Goal: Information Seeking & Learning: Learn about a topic

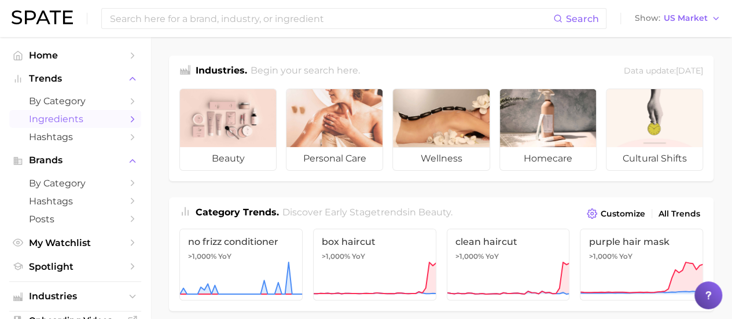
click at [93, 121] on span "Ingredients" at bounding box center [75, 118] width 93 height 11
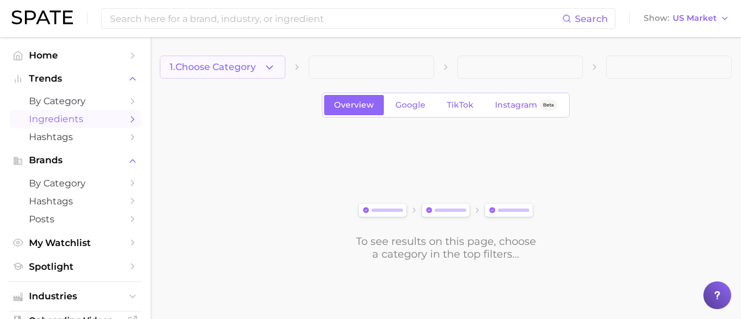
click at [234, 75] on button "1. Choose Category" at bounding box center [223, 67] width 126 height 23
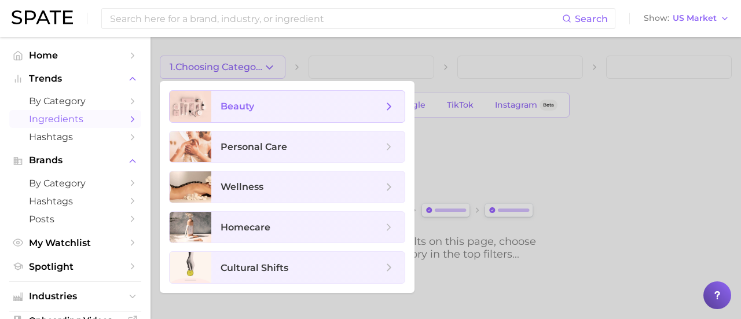
click at [236, 111] on span "beauty" at bounding box center [238, 106] width 34 height 11
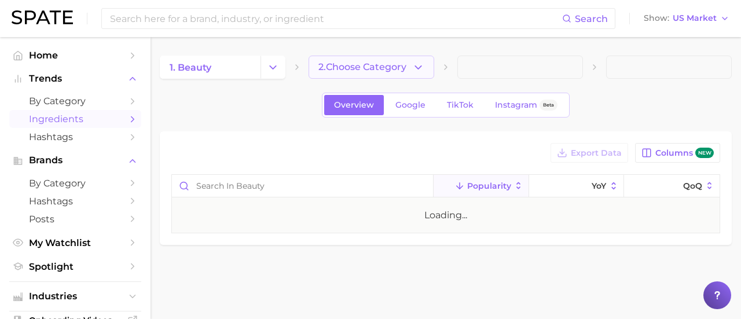
click at [379, 69] on span "2. Choose Category" at bounding box center [362, 67] width 88 height 10
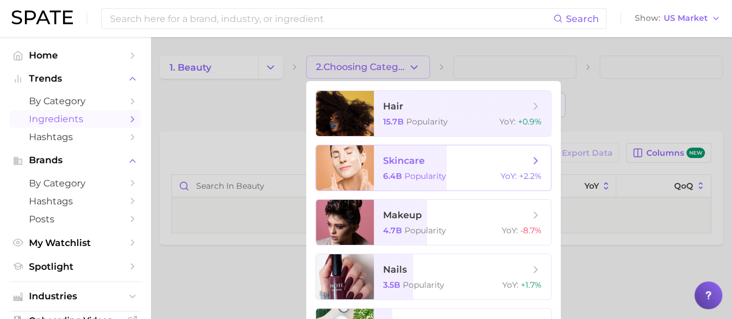
click at [395, 168] on span "skincare 6.4b Popularity YoY : +2.2%" at bounding box center [462, 167] width 177 height 45
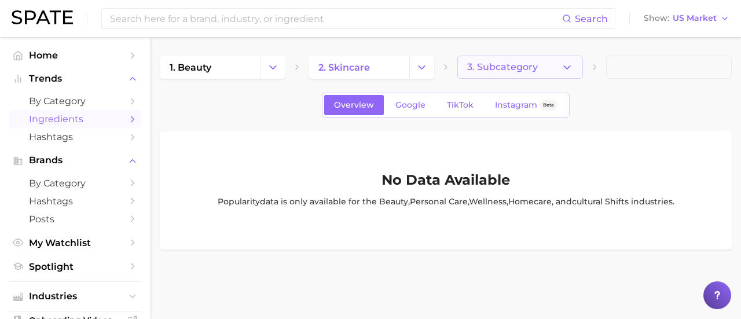
click at [523, 71] on span "3. Subcategory" at bounding box center [502, 67] width 71 height 10
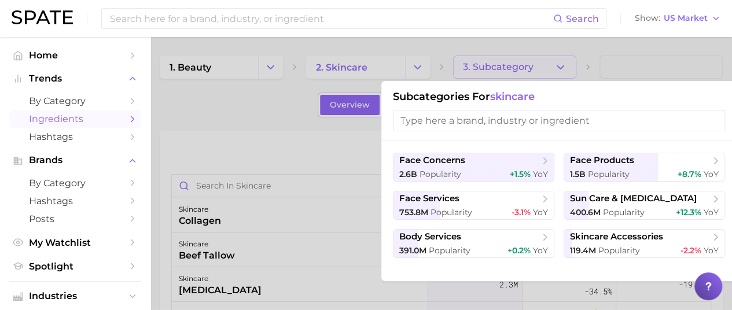
click at [536, 115] on input "search" at bounding box center [559, 120] width 332 height 21
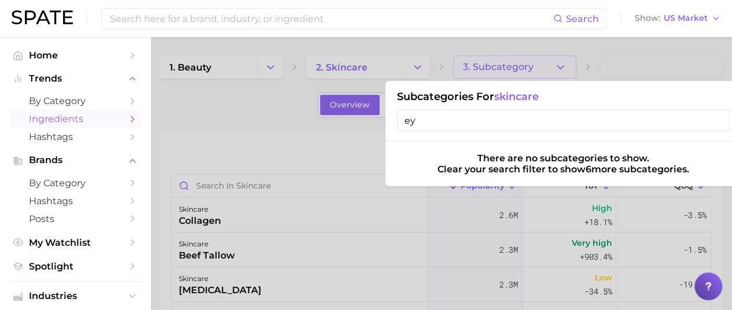
type input "e"
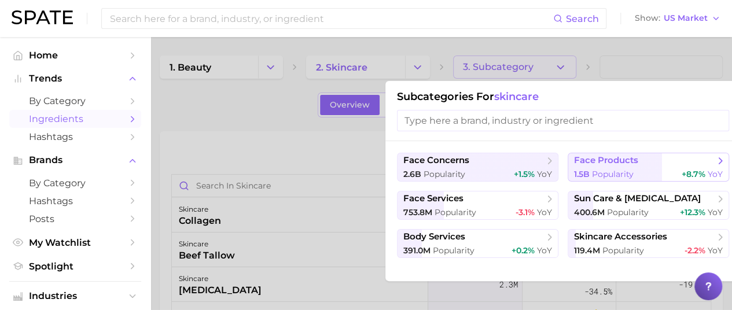
click at [630, 166] on button "face products 1.5b Popularity +8.7% YoY" at bounding box center [648, 167] width 161 height 29
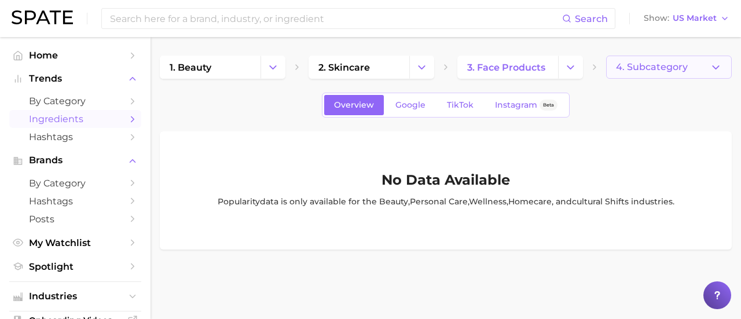
click at [636, 71] on span "4. Subcategory" at bounding box center [652, 67] width 72 height 10
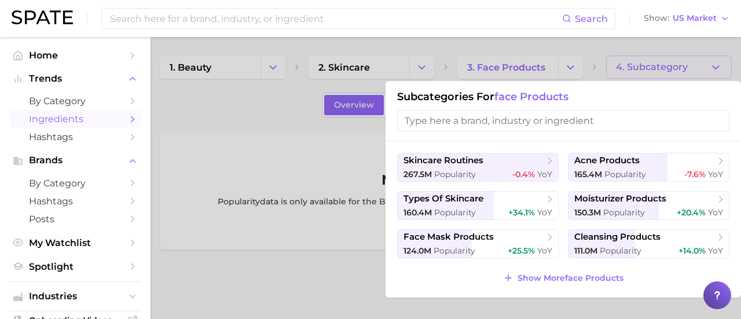
click at [552, 126] on input "search" at bounding box center [563, 120] width 332 height 21
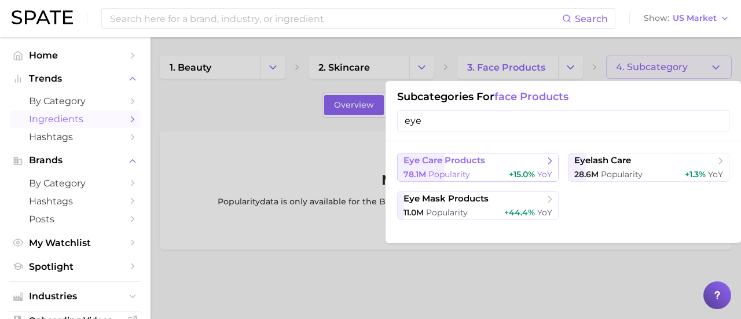
type input "eye"
click at [509, 170] on span "+15.0%" at bounding box center [522, 174] width 26 height 10
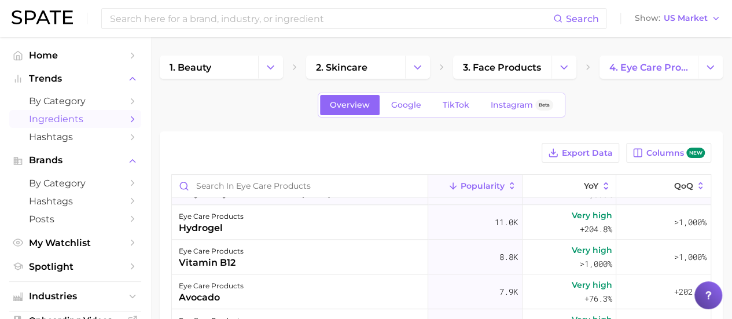
scroll to position [463, 0]
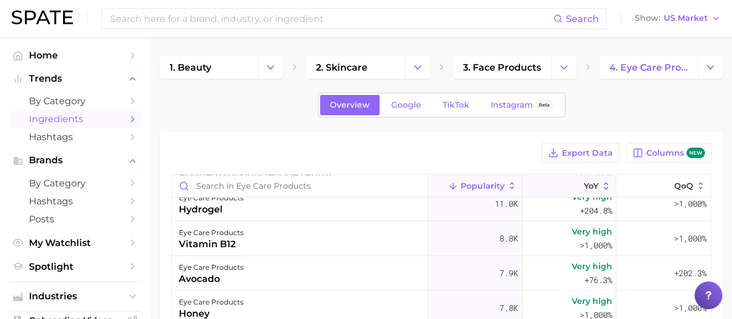
click at [553, 180] on button "YoY" at bounding box center [570, 186] width 94 height 23
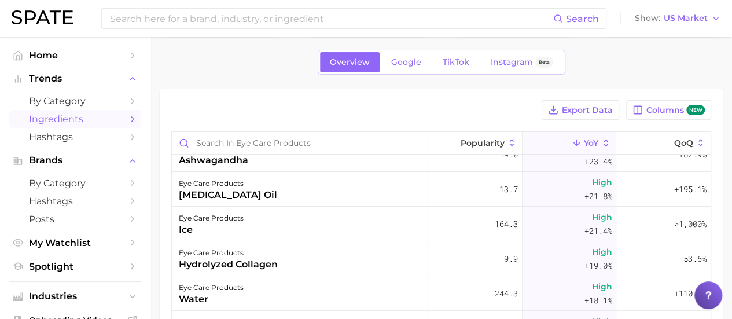
scroll to position [6618, 0]
